Goal: Task Accomplishment & Management: Use online tool/utility

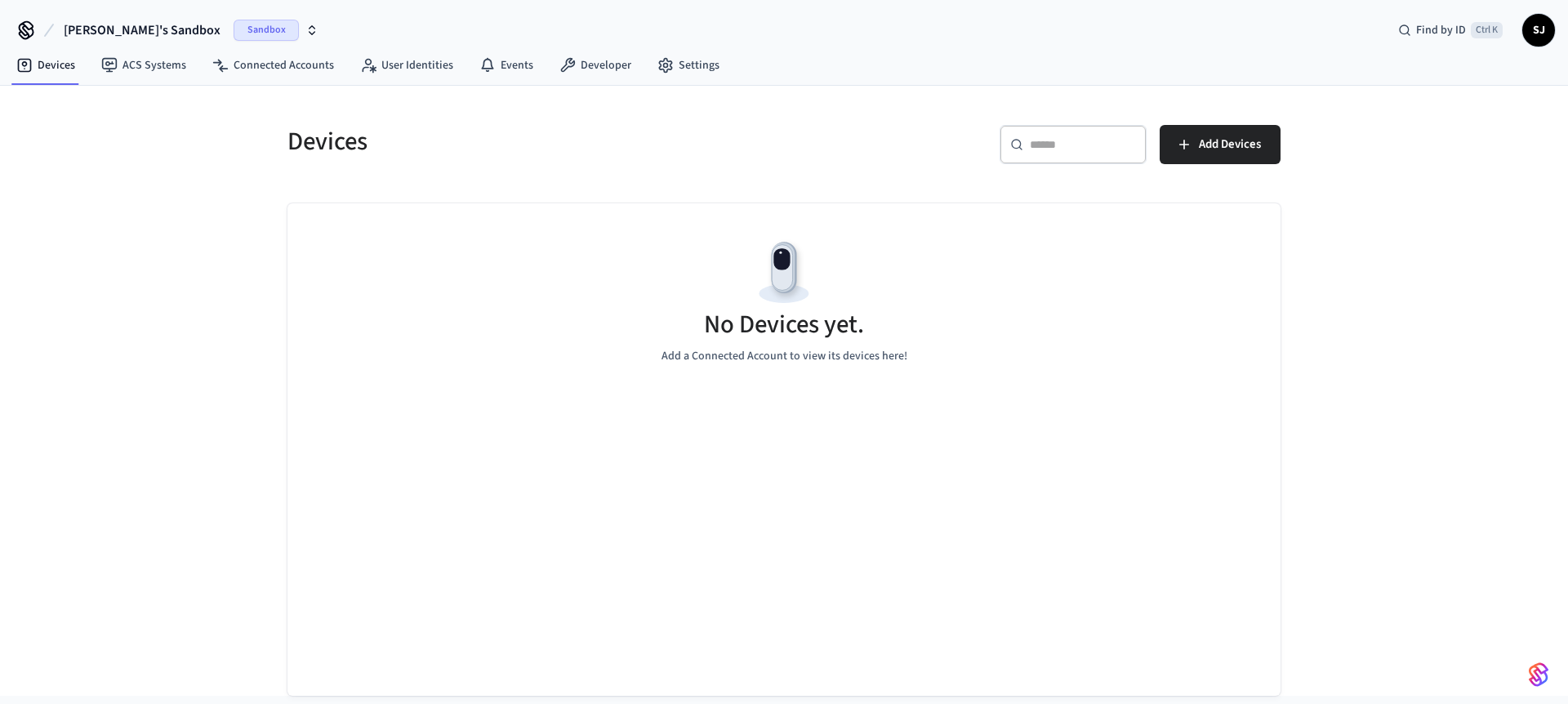
click at [134, 31] on span "[PERSON_NAME]'s Sandbox" at bounding box center [142, 30] width 157 height 20
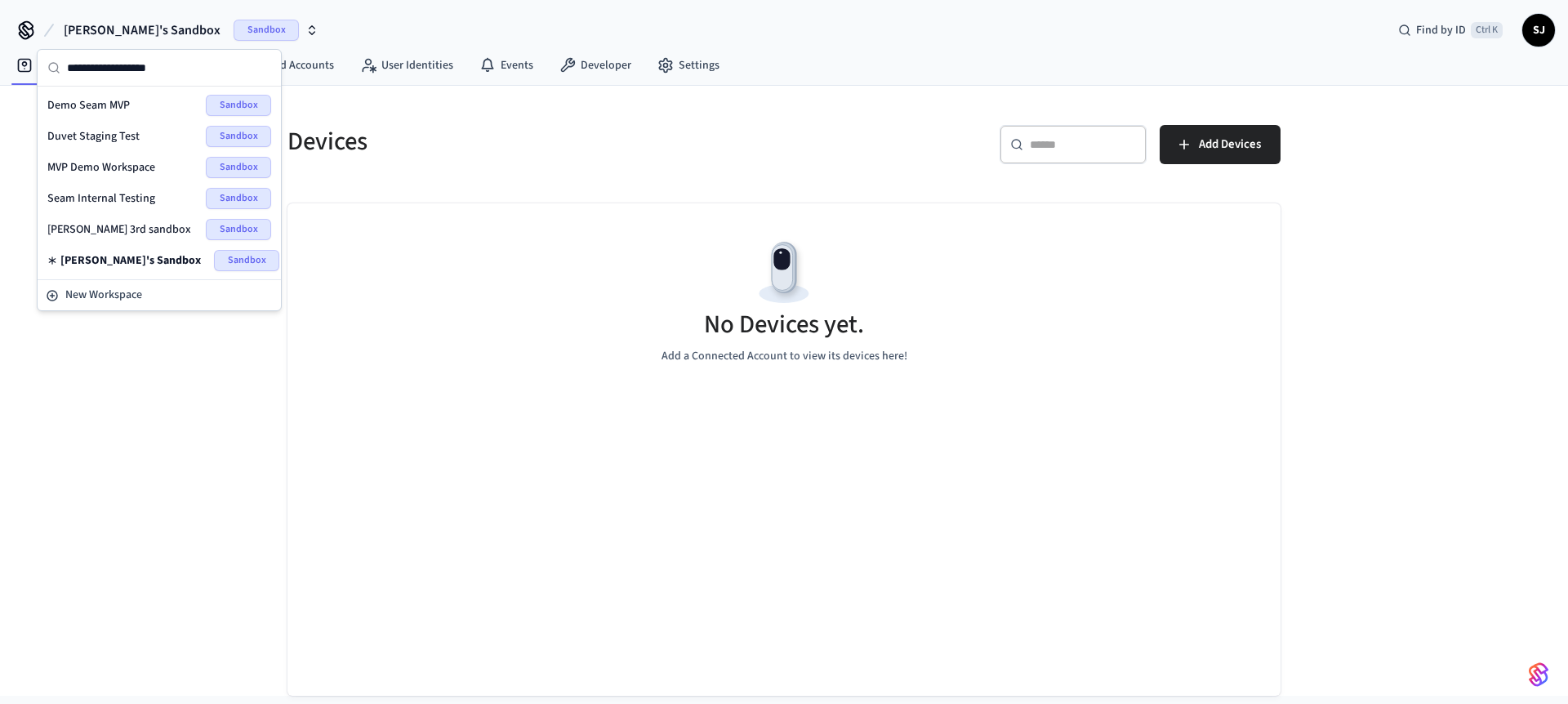
click at [124, 197] on span "Seam Internal Testing" at bounding box center [101, 199] width 108 height 17
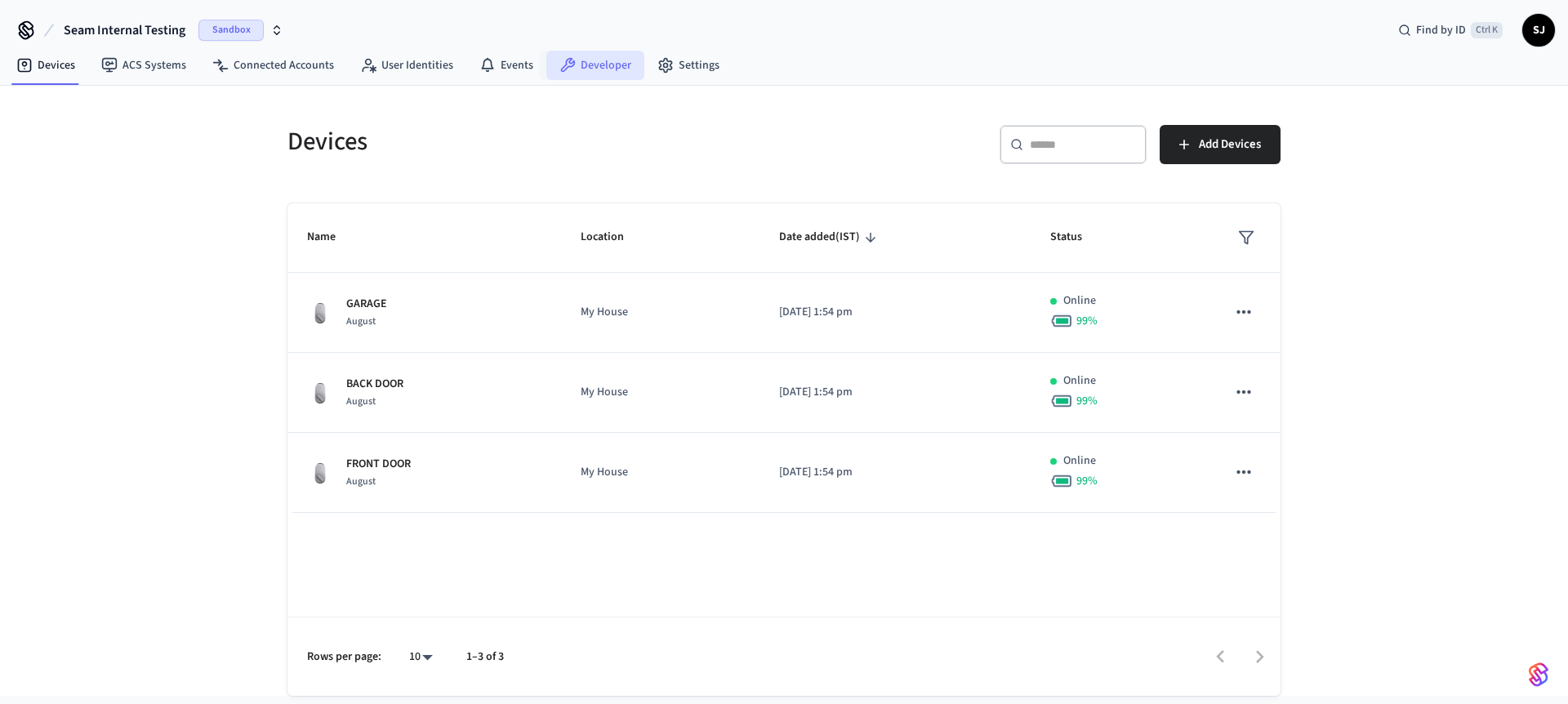
click at [598, 70] on link "Developer" at bounding box center [596, 66] width 98 height 30
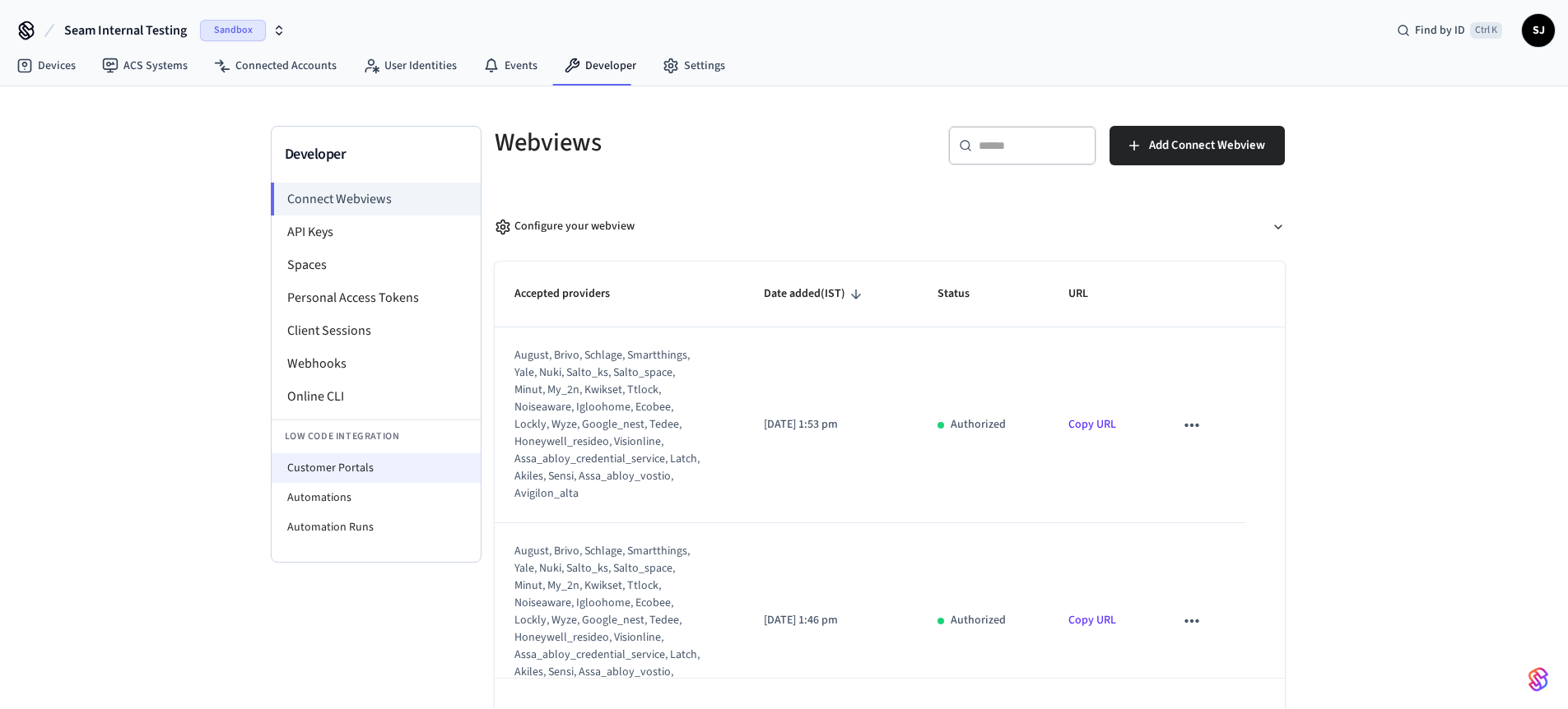
click at [325, 469] on li "Customer Portals" at bounding box center [375, 469] width 209 height 30
select select "**********"
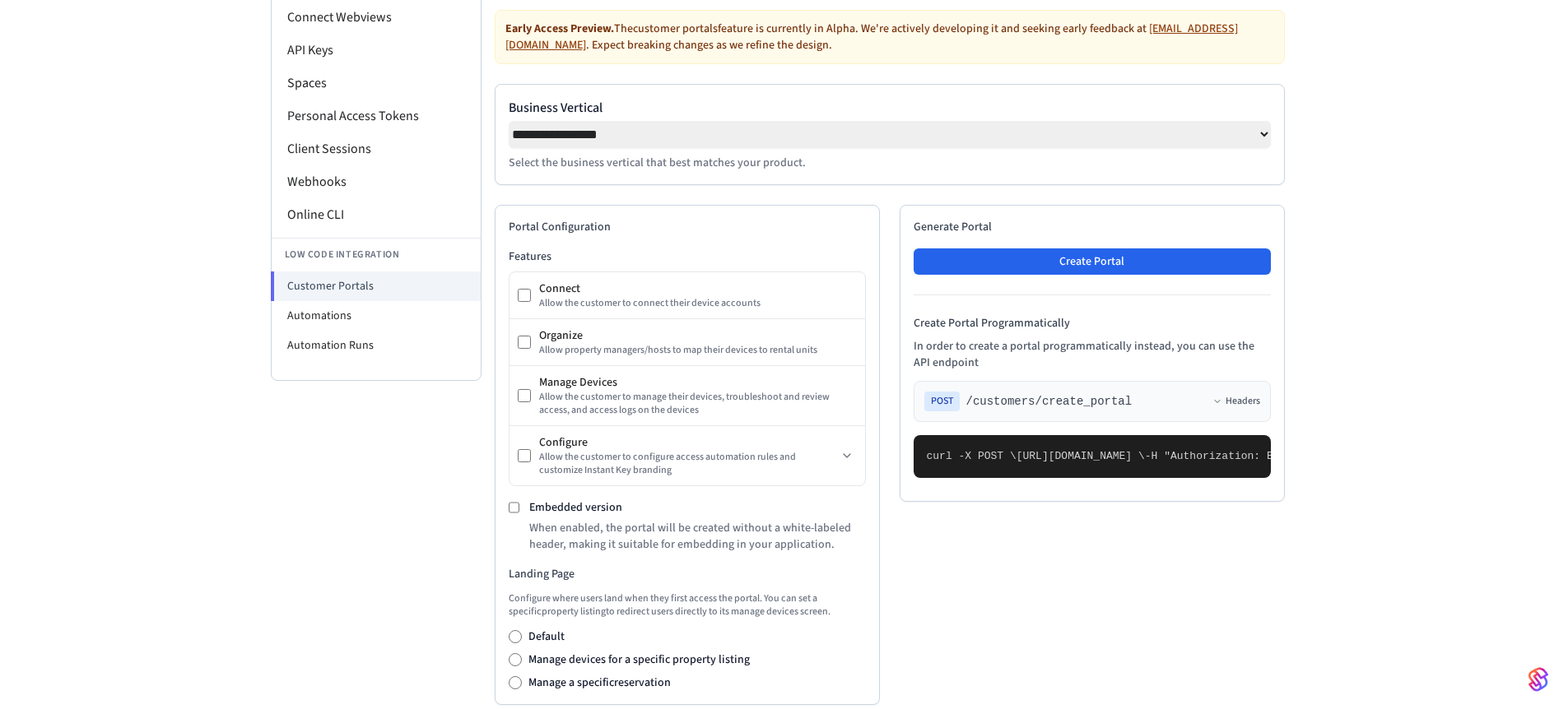
scroll to position [160, 0]
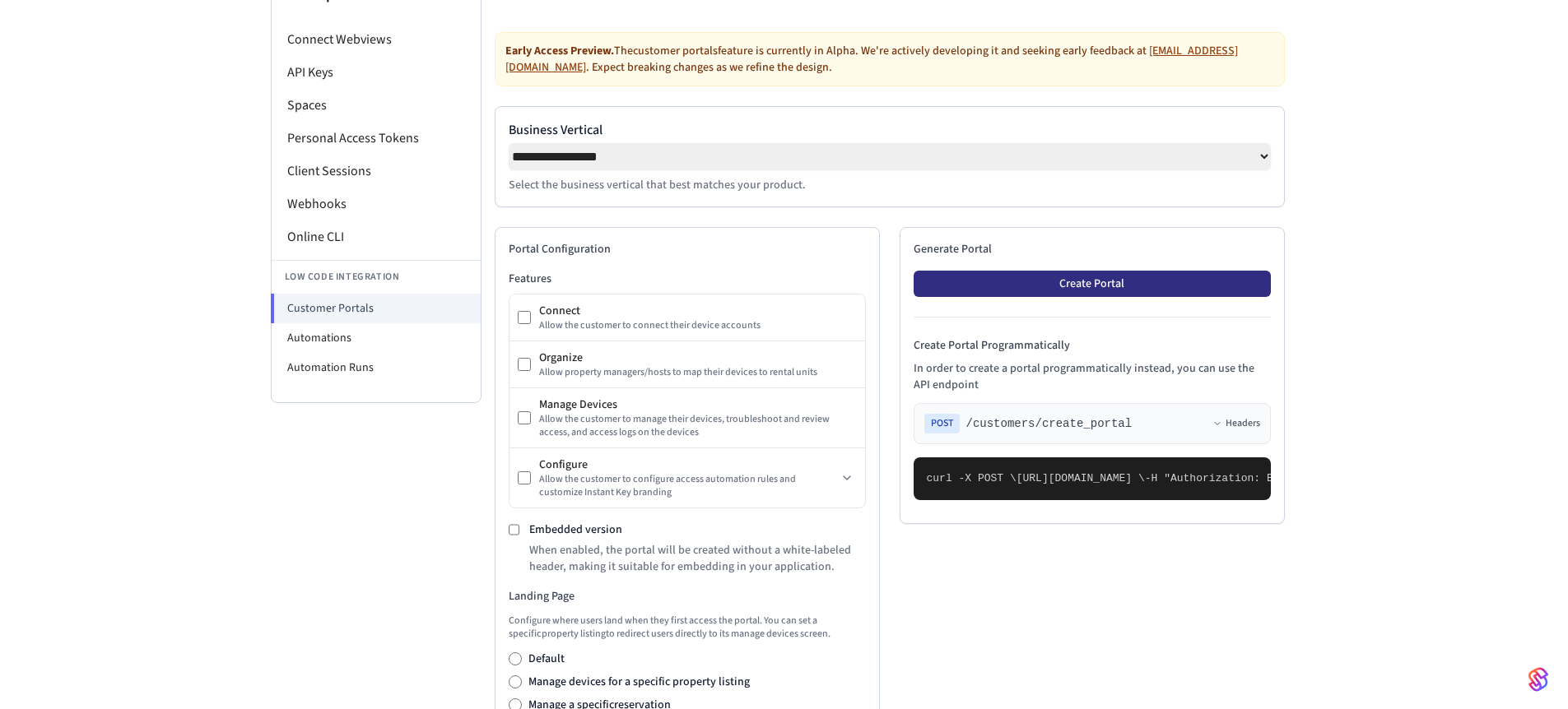
click at [1082, 284] on button "Create Portal" at bounding box center [1093, 283] width 357 height 26
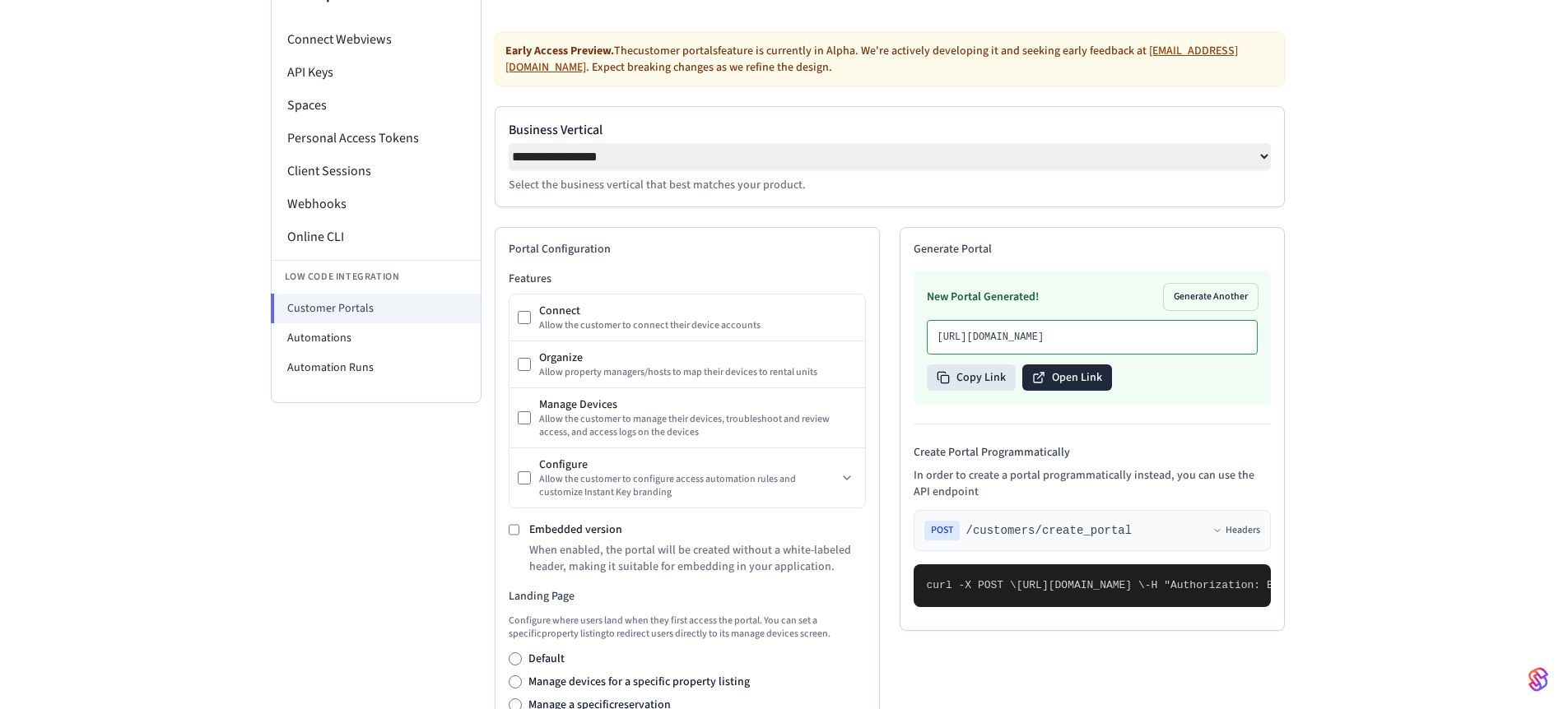
click at [1054, 391] on button "Open Link" at bounding box center [1067, 378] width 90 height 26
